Goal: Task Accomplishment & Management: Manage account settings

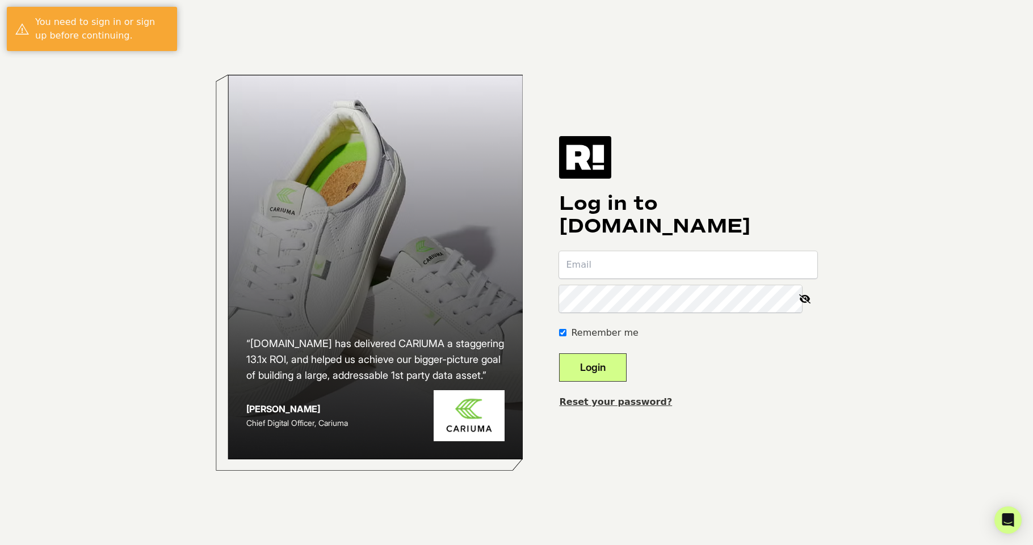
click at [811, 268] on span at bounding box center [811, 265] width 9 height 9
click at [724, 417] on div "“Retention.com has delivered CARIUMA a staggering 13.1x ROI, and helped us achi…" at bounding box center [516, 272] width 647 height 545
click at [677, 266] on input "email" at bounding box center [688, 264] width 258 height 27
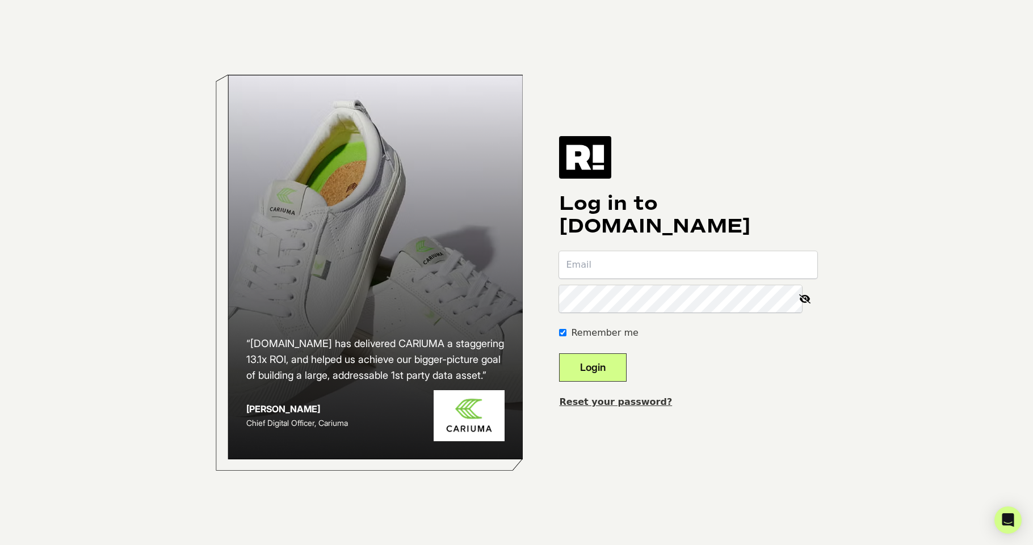
click at [650, 263] on input "email" at bounding box center [688, 264] width 258 height 27
type input "grace+test@retention.com"
click at [775, 301] on span at bounding box center [770, 299] width 9 height 9
click at [729, 419] on div "“Retention.com has delivered CARIUMA a staggering 13.1x ROI, and helped us achi…" at bounding box center [516, 272] width 647 height 545
click at [626, 365] on button "Login" at bounding box center [593, 368] width 68 height 28
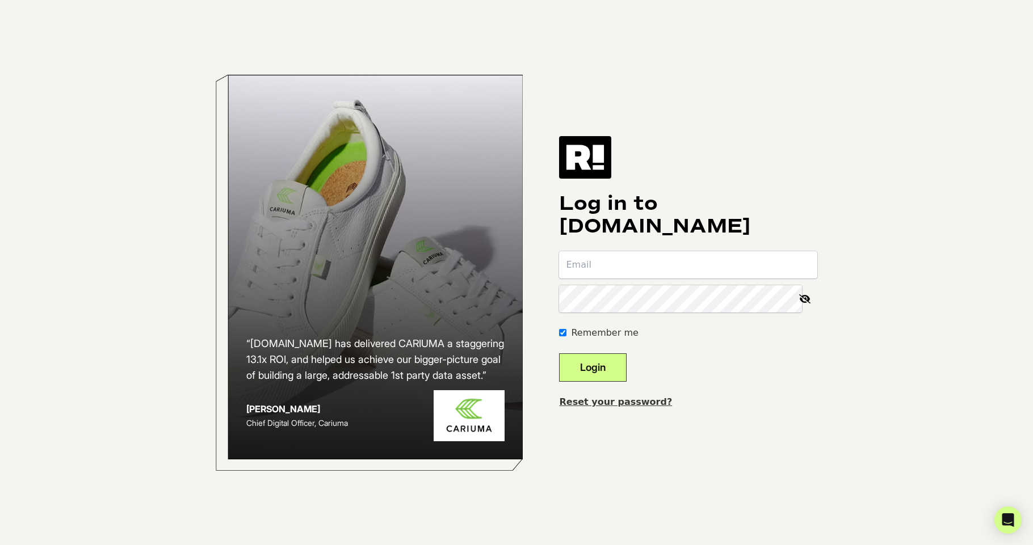
click at [624, 259] on input "email" at bounding box center [688, 264] width 258 height 27
type input "grace+test@retention.com"
click at [615, 368] on button "Login" at bounding box center [593, 368] width 68 height 28
click at [685, 259] on input "email" at bounding box center [688, 264] width 258 height 27
type input "grace+test@retention.com"
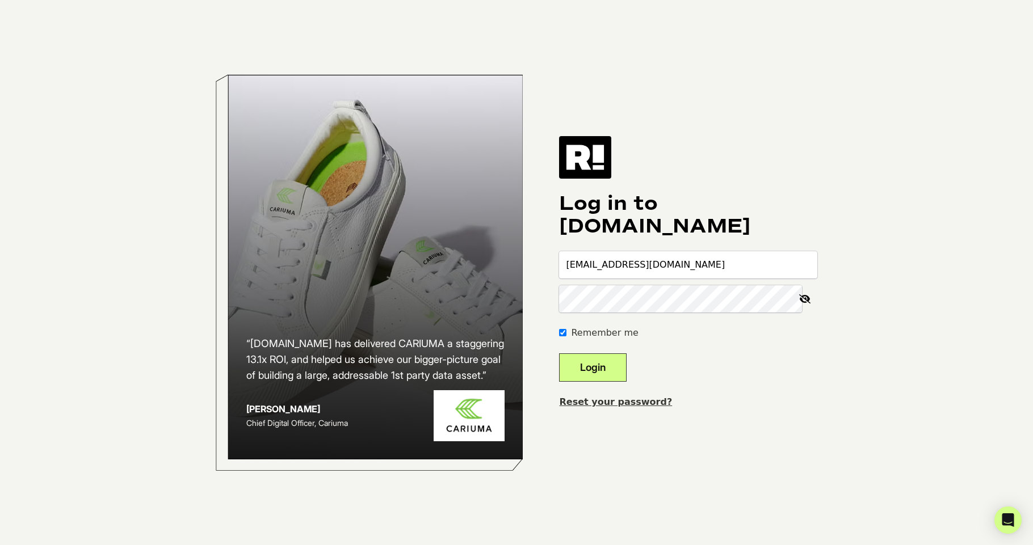
click at [559, 354] on button "Login" at bounding box center [593, 368] width 68 height 28
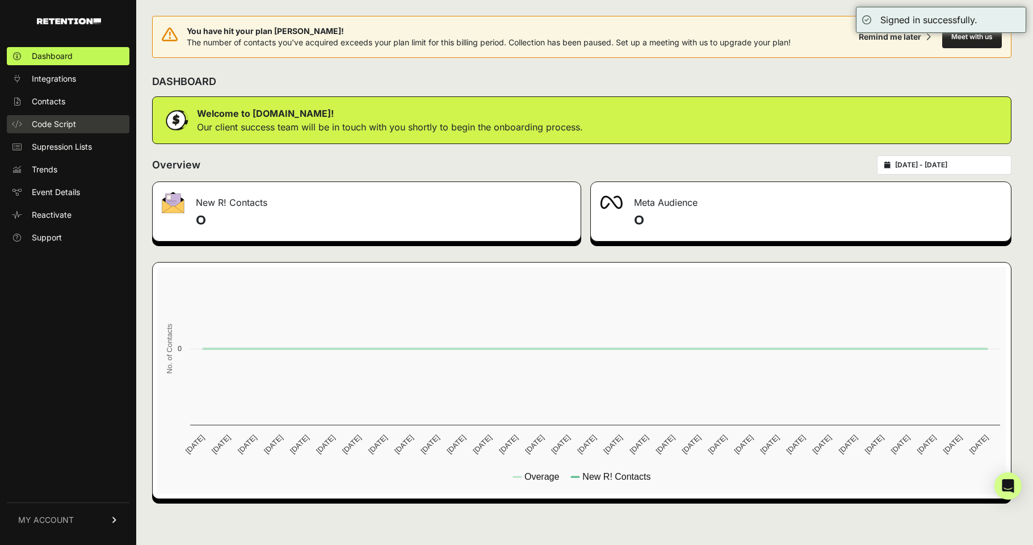
click at [64, 131] on link "Code Script" at bounding box center [68, 124] width 123 height 18
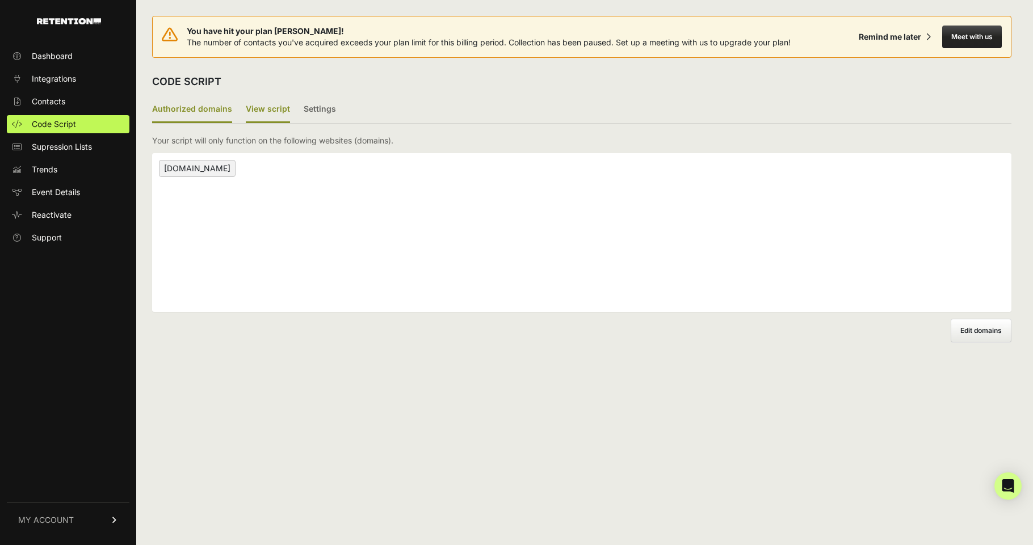
click at [261, 112] on label "View script" at bounding box center [268, 109] width 44 height 27
click at [0, 0] on input "View script" at bounding box center [0, 0] width 0 height 0
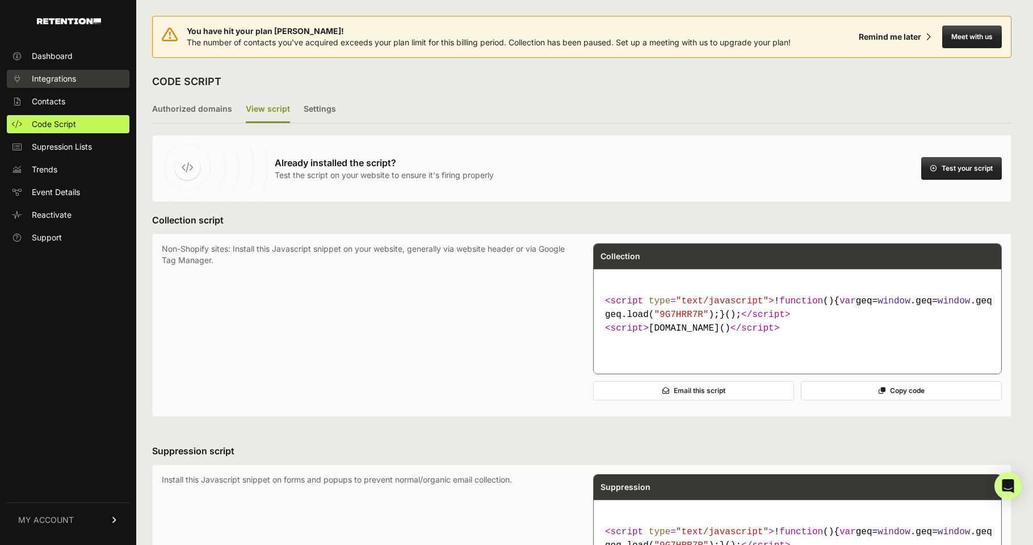
click at [64, 86] on link "Integrations" at bounding box center [68, 79] width 123 height 18
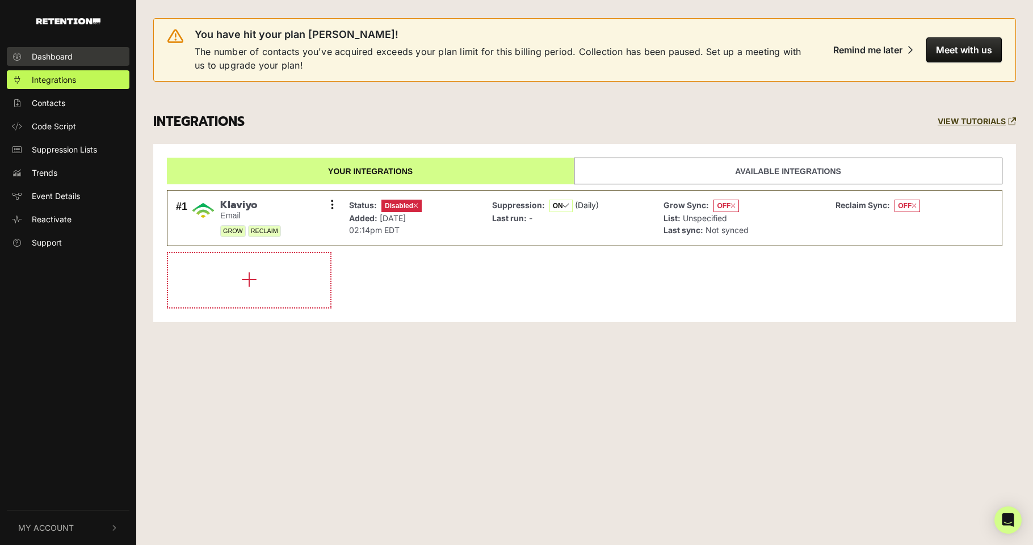
click at [60, 64] on link "Dashboard" at bounding box center [68, 56] width 123 height 19
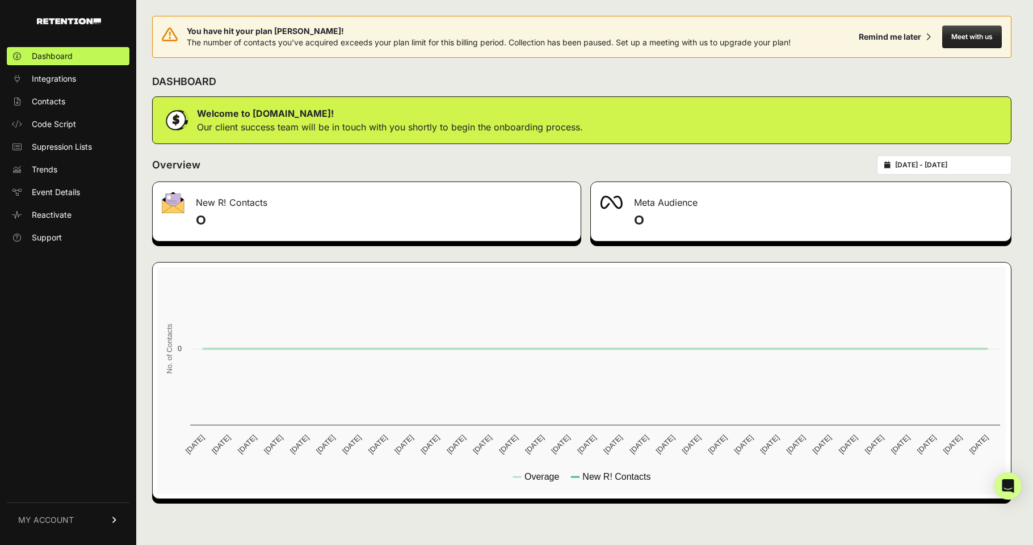
click at [60, 522] on span "MY ACCOUNT" at bounding box center [46, 520] width 56 height 11
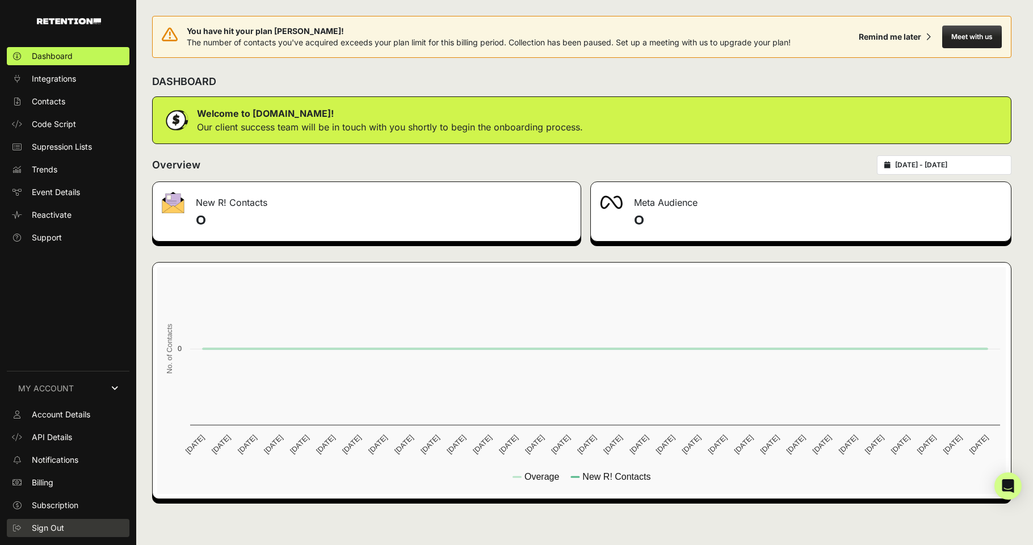
click at [51, 532] on span "Sign Out" at bounding box center [48, 528] width 32 height 11
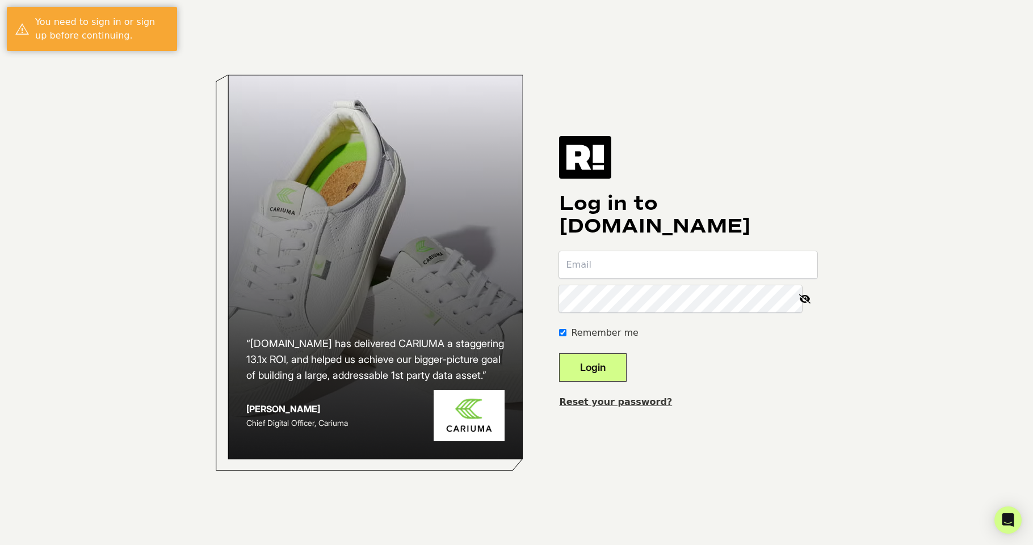
click at [783, 267] on input "email" at bounding box center [688, 264] width 258 height 27
type input "[EMAIL_ADDRESS][DOMAIN_NAME]"
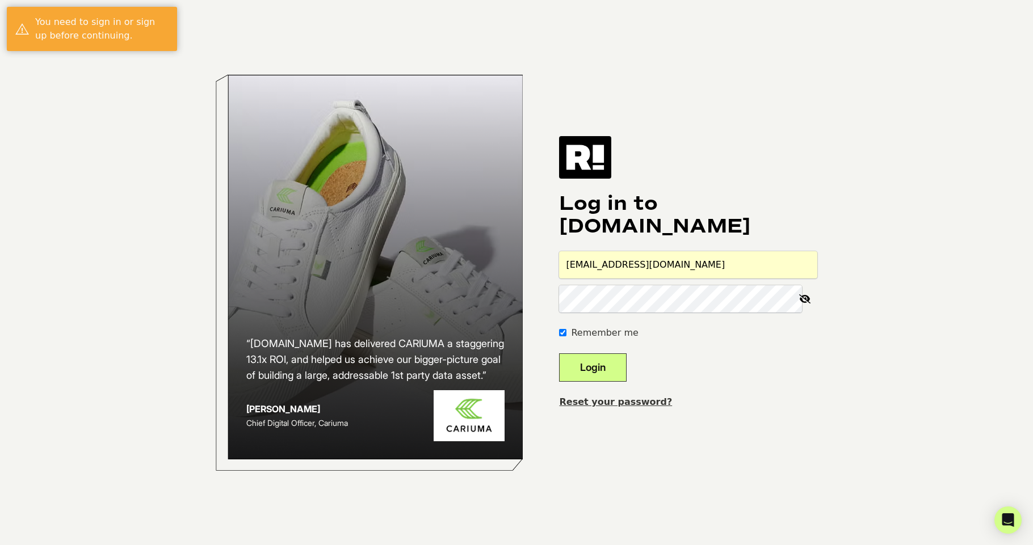
click at [606, 352] on form "grace@retention.com Remember me Login" at bounding box center [688, 316] width 258 height 131
click at [605, 367] on button "Login" at bounding box center [593, 368] width 68 height 28
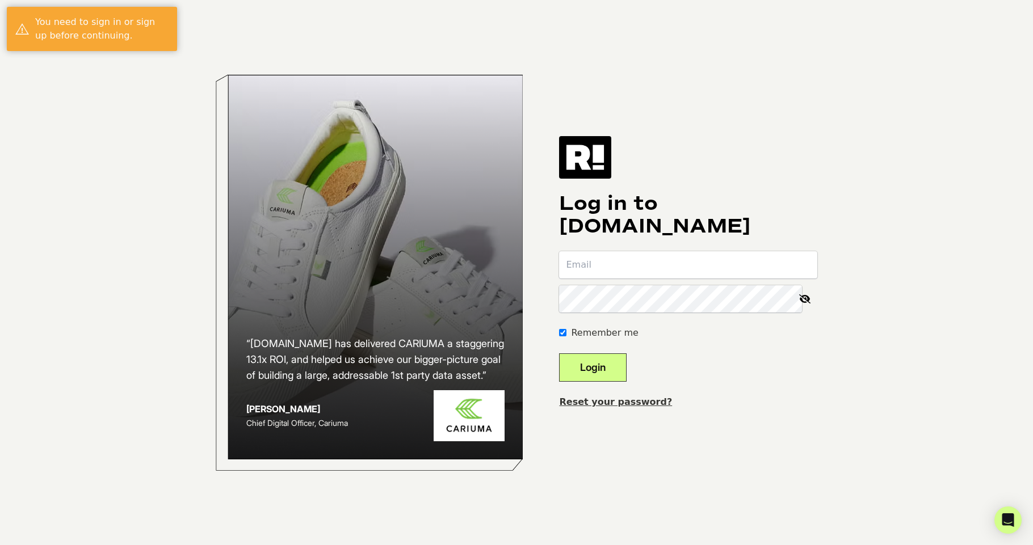
click at [734, 266] on input "email" at bounding box center [688, 264] width 258 height 27
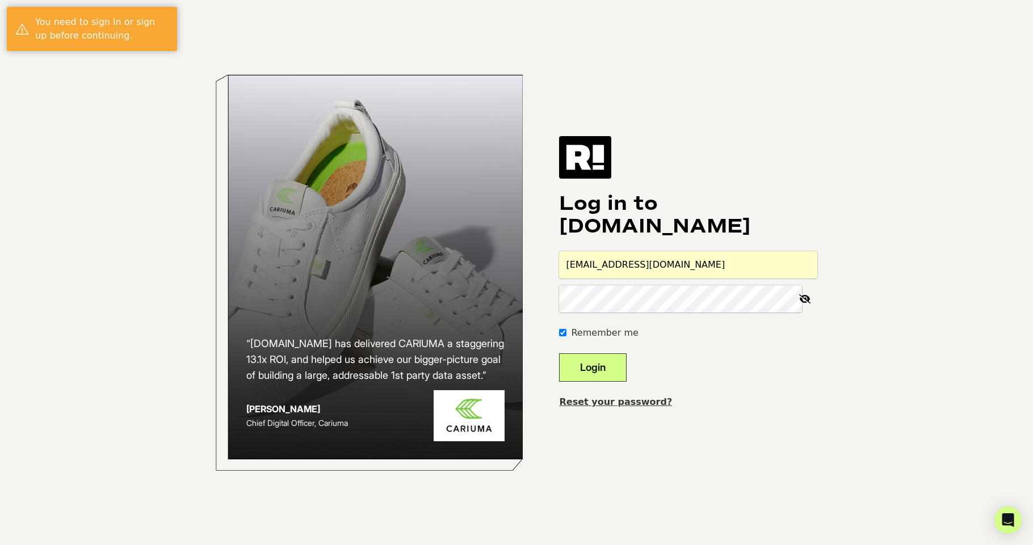
click at [681, 269] on input "[EMAIL_ADDRESS][DOMAIN_NAME]" at bounding box center [688, 264] width 258 height 27
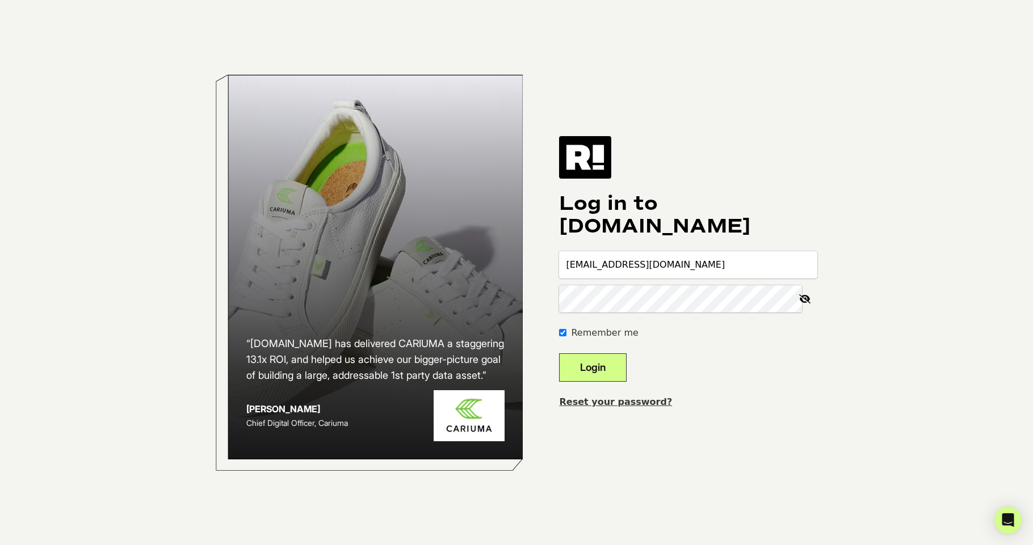
type input "[EMAIL_ADDRESS][DOMAIN_NAME]"
click at [806, 302] on icon at bounding box center [804, 299] width 25 height 27
click at [620, 372] on button "Login" at bounding box center [593, 368] width 68 height 28
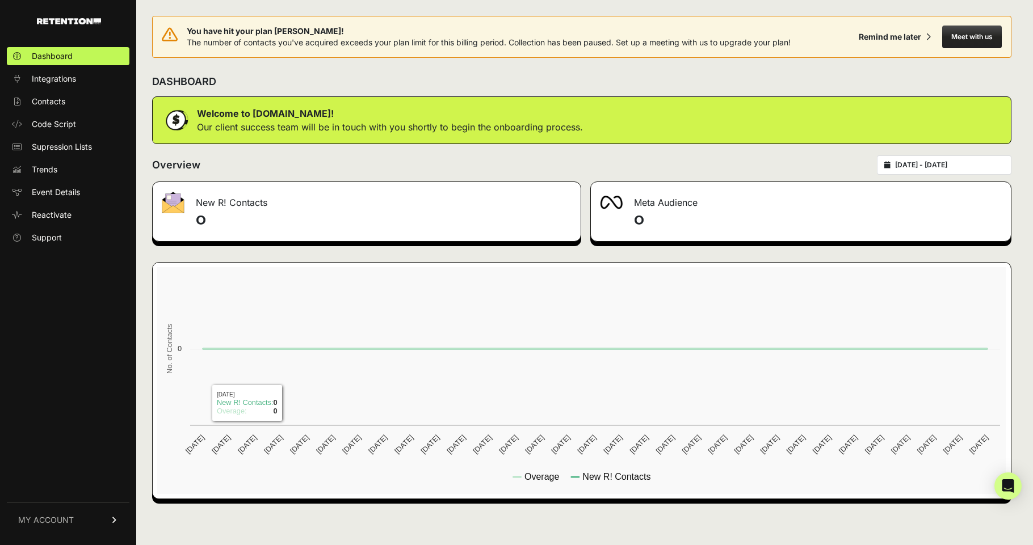
click at [48, 535] on link "MY ACCOUNT" at bounding box center [68, 520] width 123 height 35
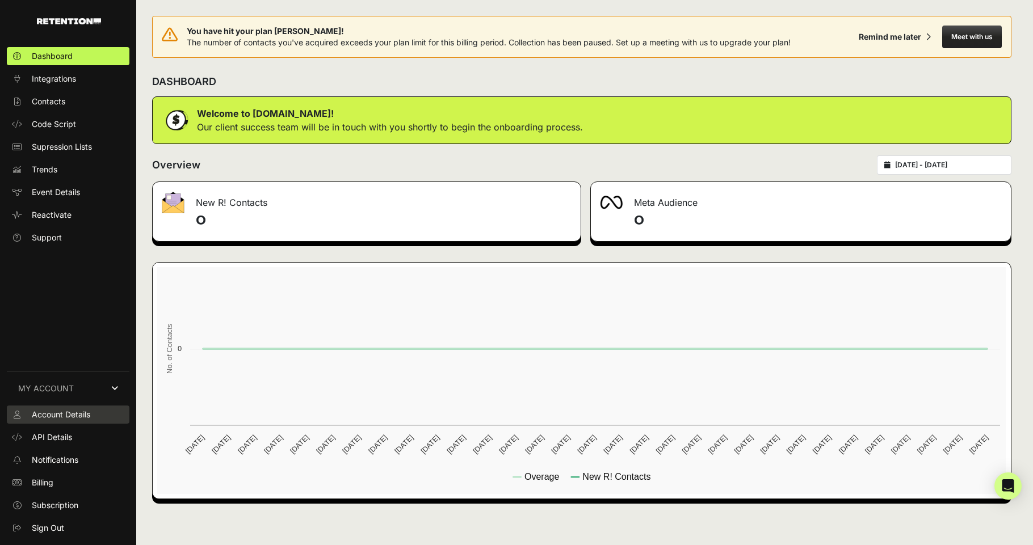
click at [56, 416] on span "Account Details" at bounding box center [61, 414] width 58 height 11
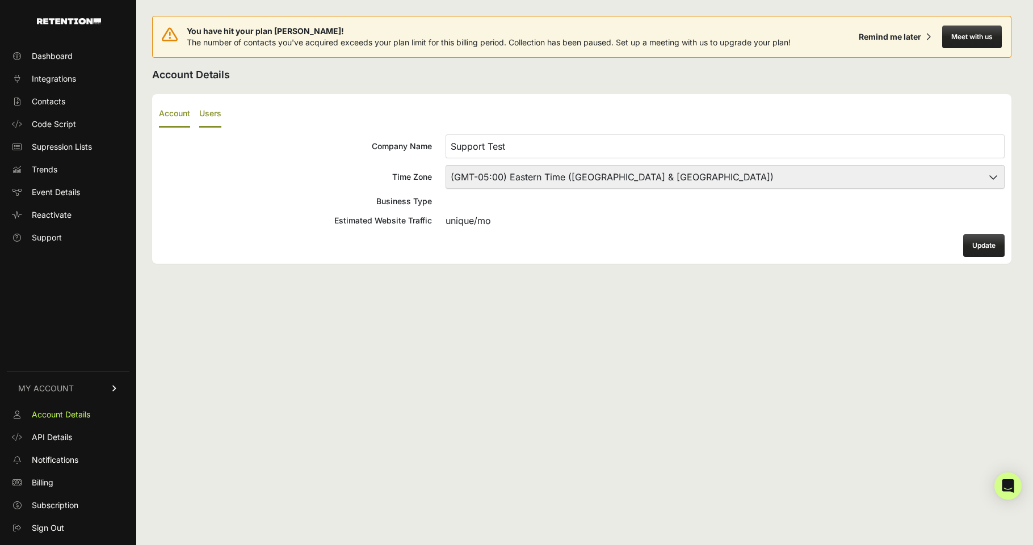
click at [216, 111] on label "Users" at bounding box center [210, 114] width 22 height 27
click at [0, 0] on input "Users" at bounding box center [0, 0] width 0 height 0
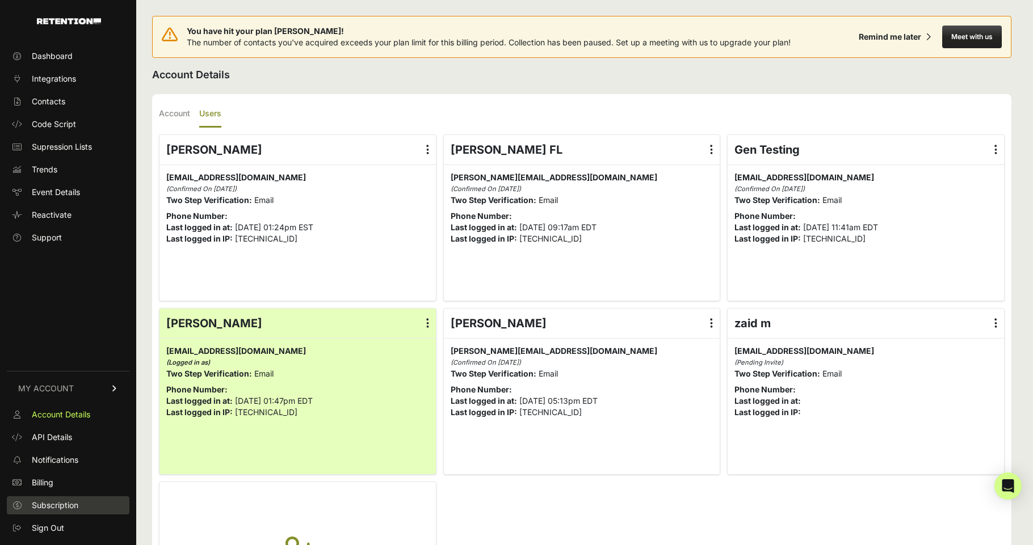
click at [53, 505] on span "Subscription" at bounding box center [55, 505] width 47 height 11
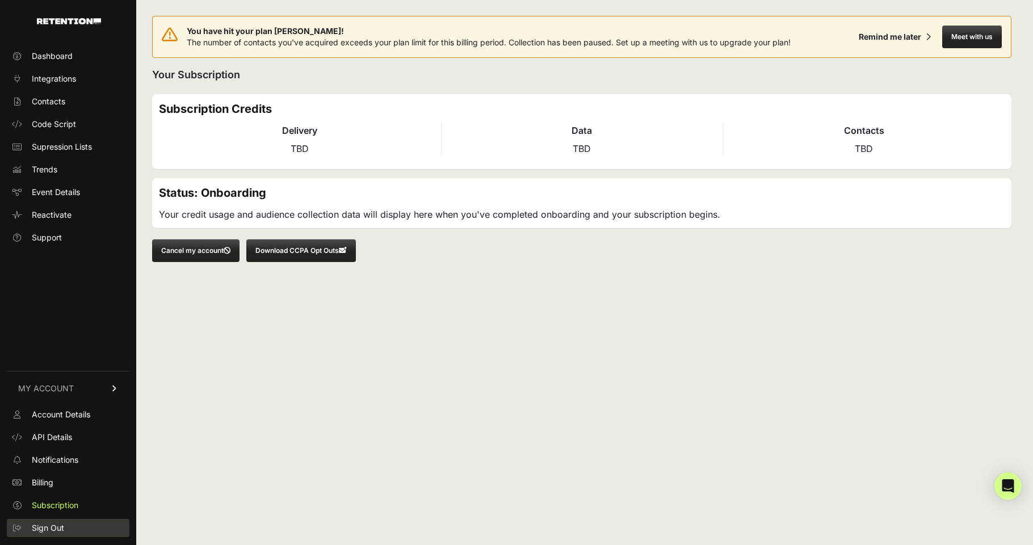
click at [54, 528] on span "Sign Out" at bounding box center [48, 528] width 32 height 11
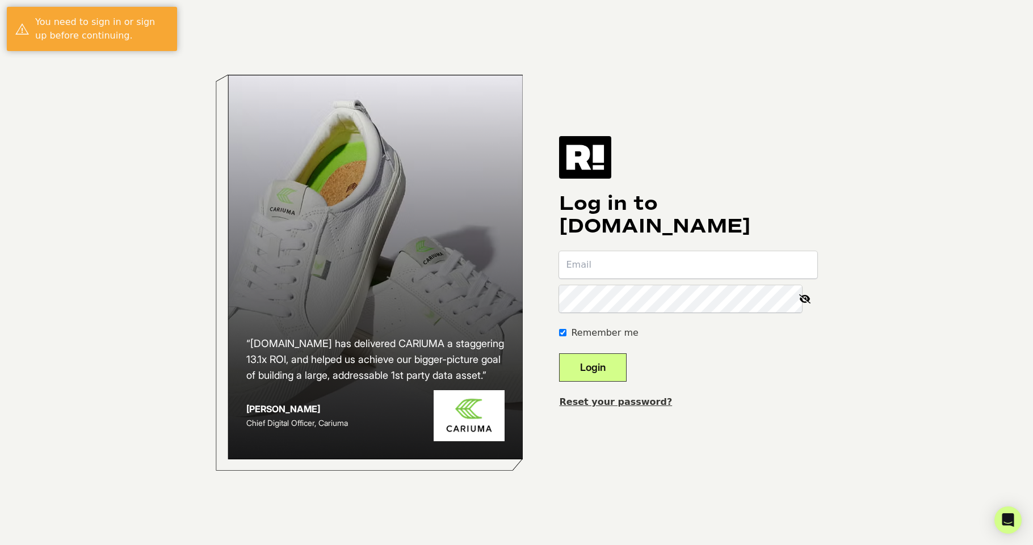
click at [787, 259] on input "email" at bounding box center [688, 264] width 258 height 27
type input "[EMAIL_ADDRESS][DOMAIN_NAME]"
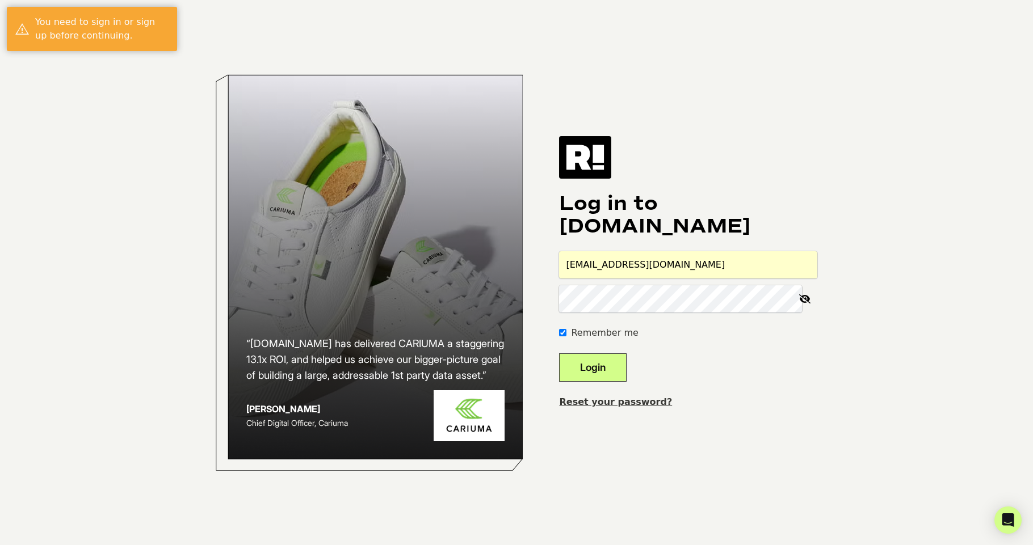
click at [618, 377] on button "Login" at bounding box center [593, 368] width 68 height 28
